Goal: Task Accomplishment & Management: Use online tool/utility

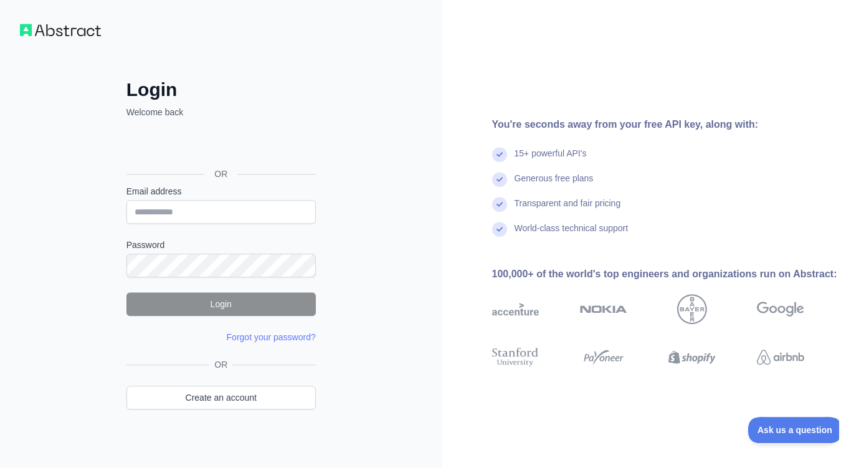
scroll to position [7, 0]
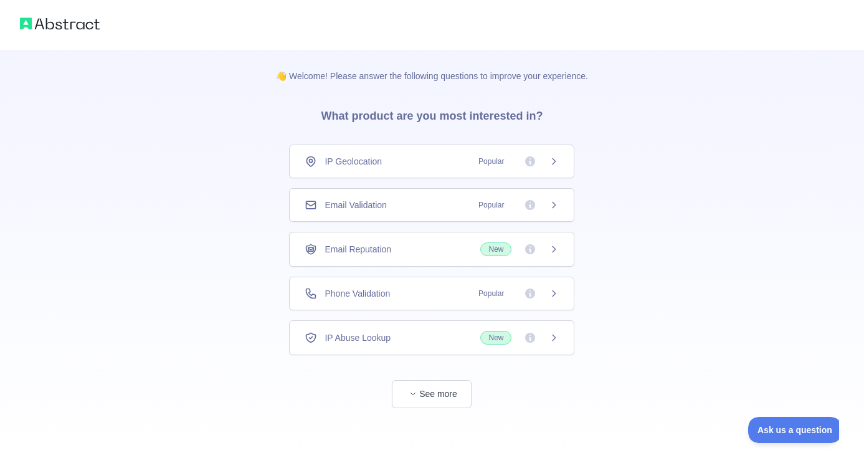
click at [564, 293] on div "Phone Validation Popular" at bounding box center [431, 294] width 285 height 34
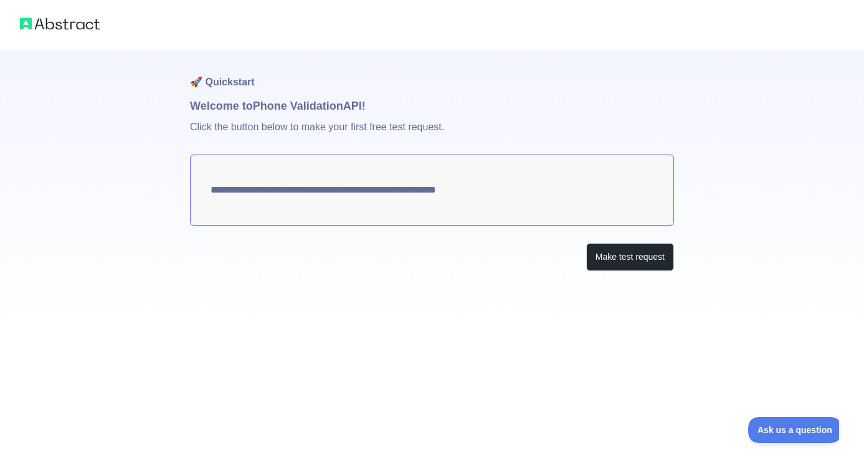
click at [315, 206] on textarea "**********" at bounding box center [432, 190] width 484 height 71
click at [615, 261] on button "Make test request" at bounding box center [630, 257] width 88 height 28
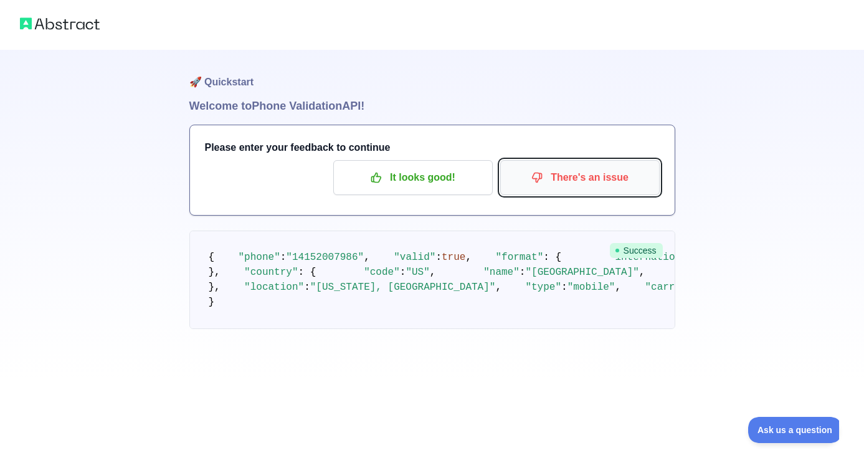
click at [583, 170] on p "There's an issue" at bounding box center [580, 177] width 141 height 21
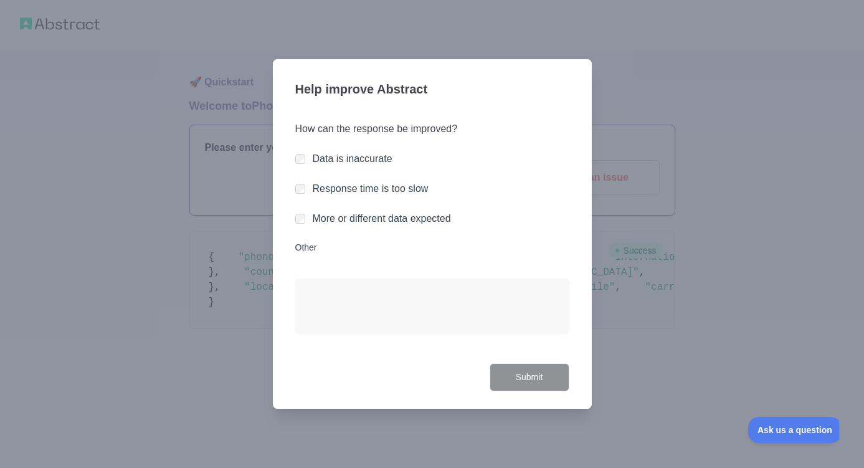
click at [372, 217] on label "More or different data expected" at bounding box center [382, 218] width 138 height 11
click at [555, 380] on button "Submit" at bounding box center [530, 377] width 80 height 28
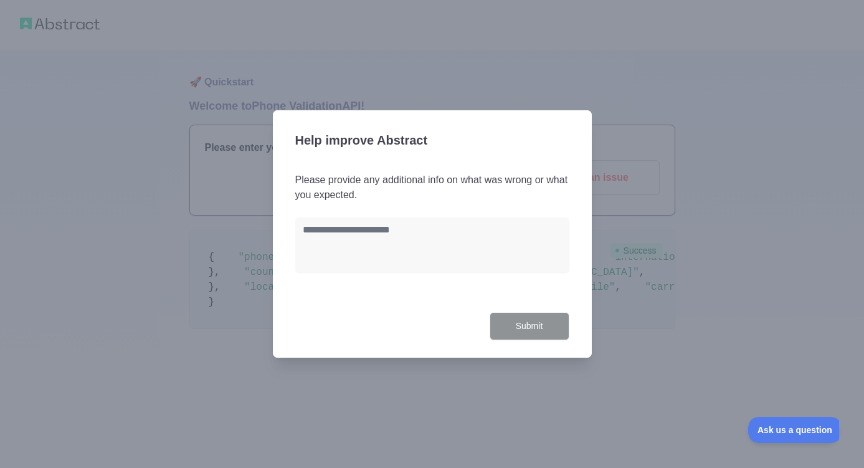
click at [575, 332] on div "Help improve Abstract Please provide any additional info on what was wrong or w…" at bounding box center [432, 233] width 319 height 247
drag, startPoint x: 505, startPoint y: 282, endPoint x: 500, endPoint y: 267, distance: 16.4
click at [505, 279] on div "Please provide any additional info on what was wrong or what you expected." at bounding box center [432, 230] width 274 height 115
click at [447, 257] on textarea at bounding box center [432, 244] width 274 height 55
type textarea "***"
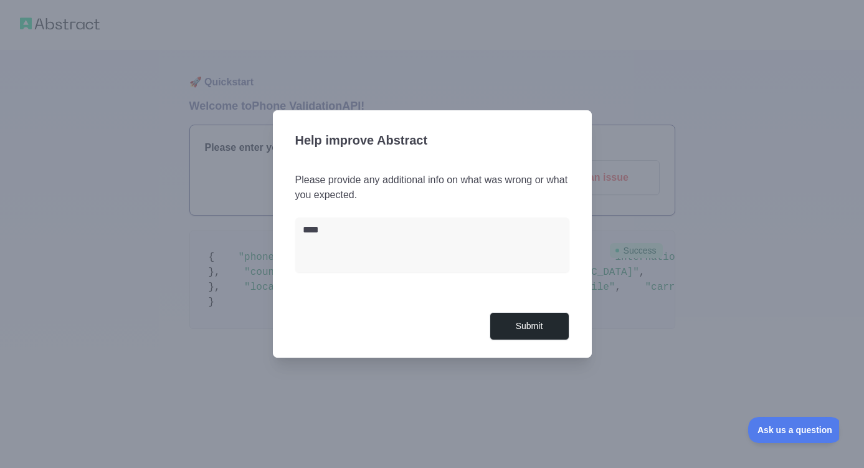
click at [535, 341] on div "Help improve Abstract Please provide any additional info on what was wrong or w…" at bounding box center [432, 233] width 319 height 247
click at [536, 326] on button "Submit" at bounding box center [530, 326] width 80 height 28
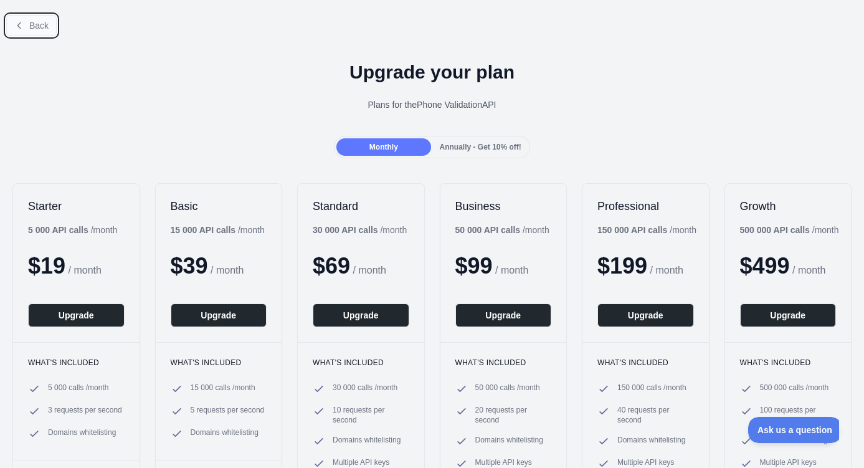
click at [27, 21] on button "Back" at bounding box center [31, 25] width 50 height 21
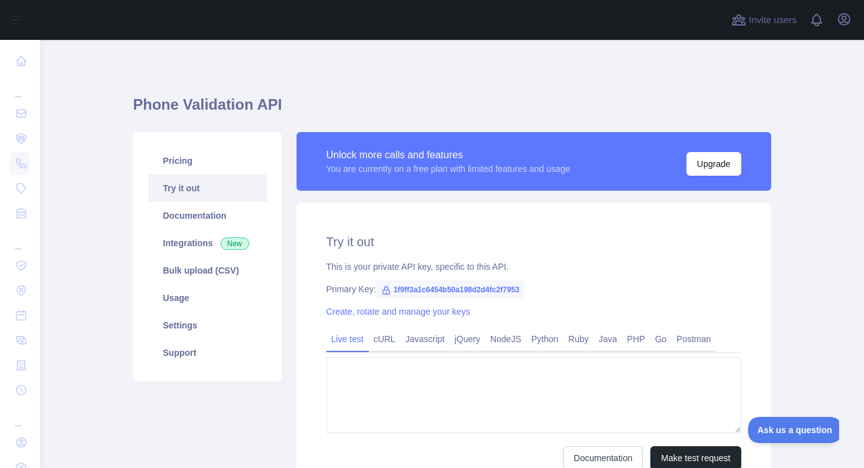
type textarea "**********"
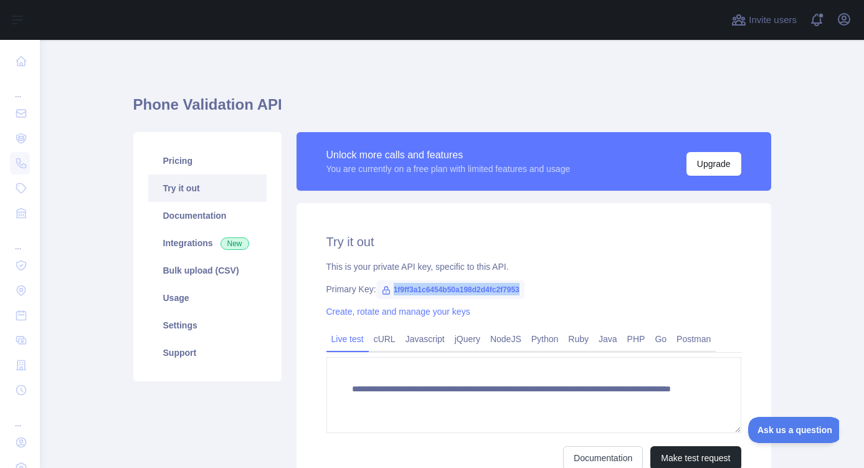
drag, startPoint x: 393, startPoint y: 289, endPoint x: 533, endPoint y: 289, distance: 140.8
click at [533, 289] on div "Primary Key: 1f9ff3a1c6454b50a198d2d4fc2f7953" at bounding box center [534, 289] width 415 height 12
copy span "1f9ff3a1c6454b50a198d2d4fc2f7953"
click at [232, 318] on link "Settings" at bounding box center [207, 325] width 118 height 27
